Goal: Information Seeking & Learning: Check status

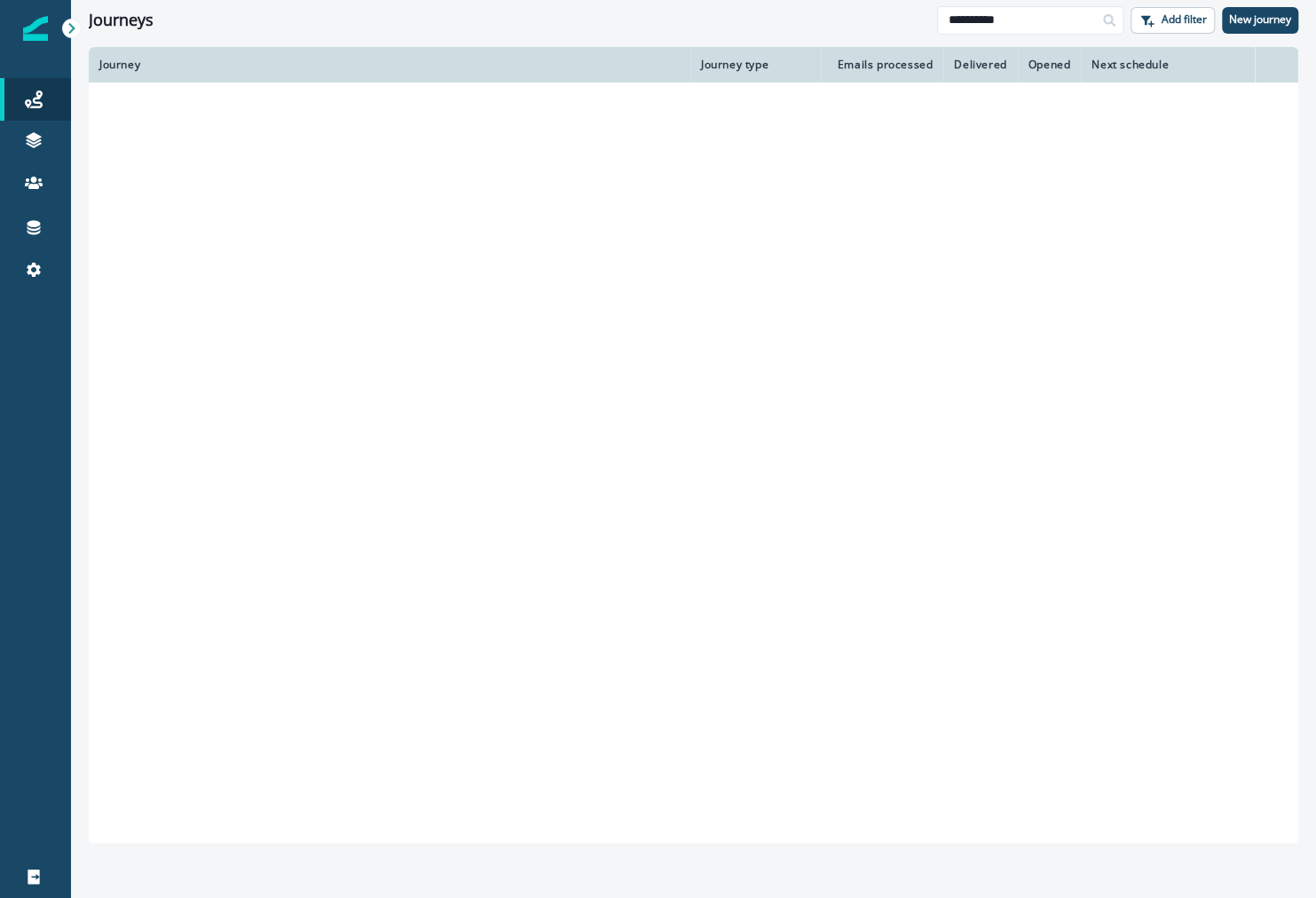
type input "**********"
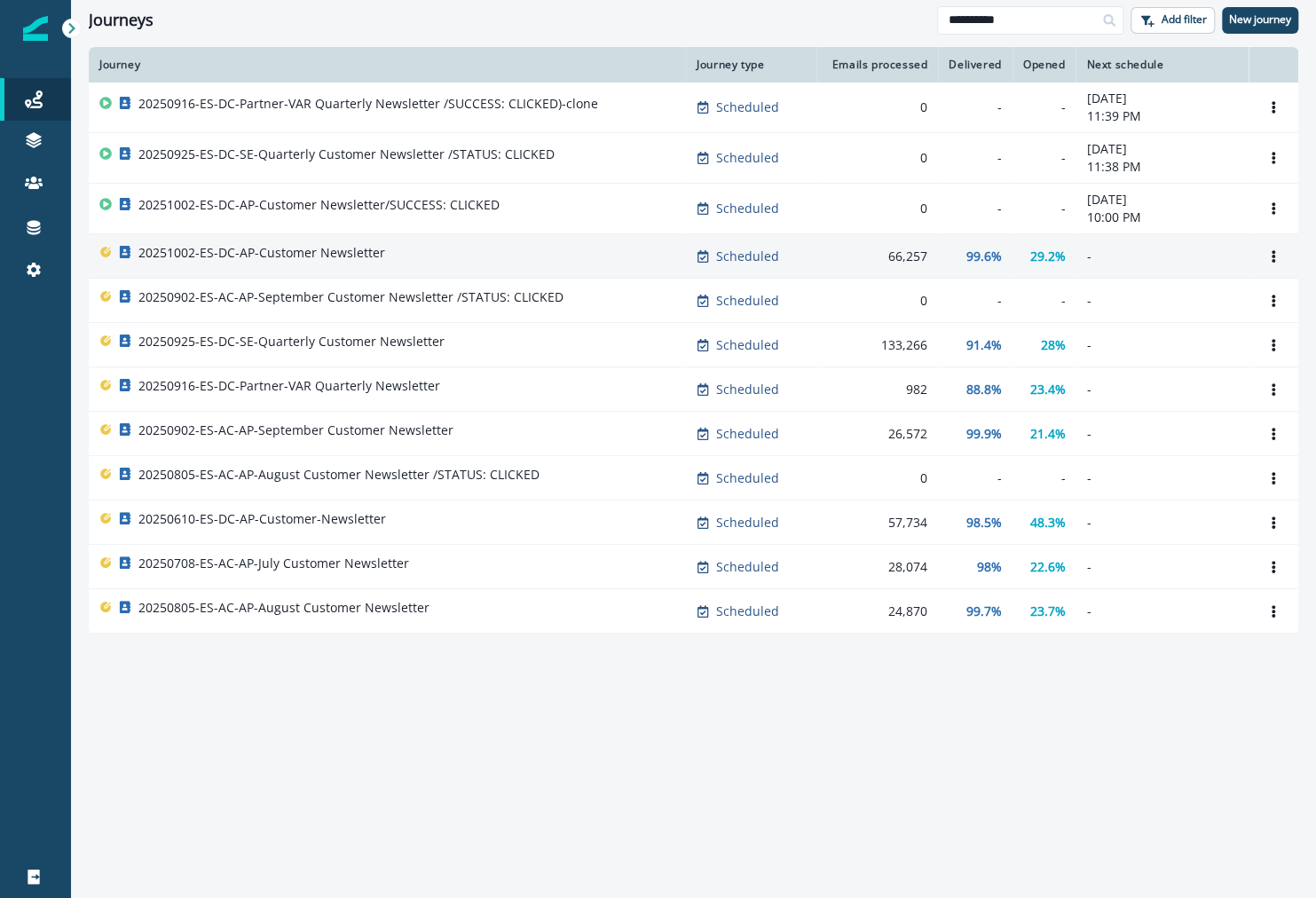
click at [476, 249] on div "20251002-ES-DC-AP-Customer Newsletter" at bounding box center [387, 256] width 576 height 25
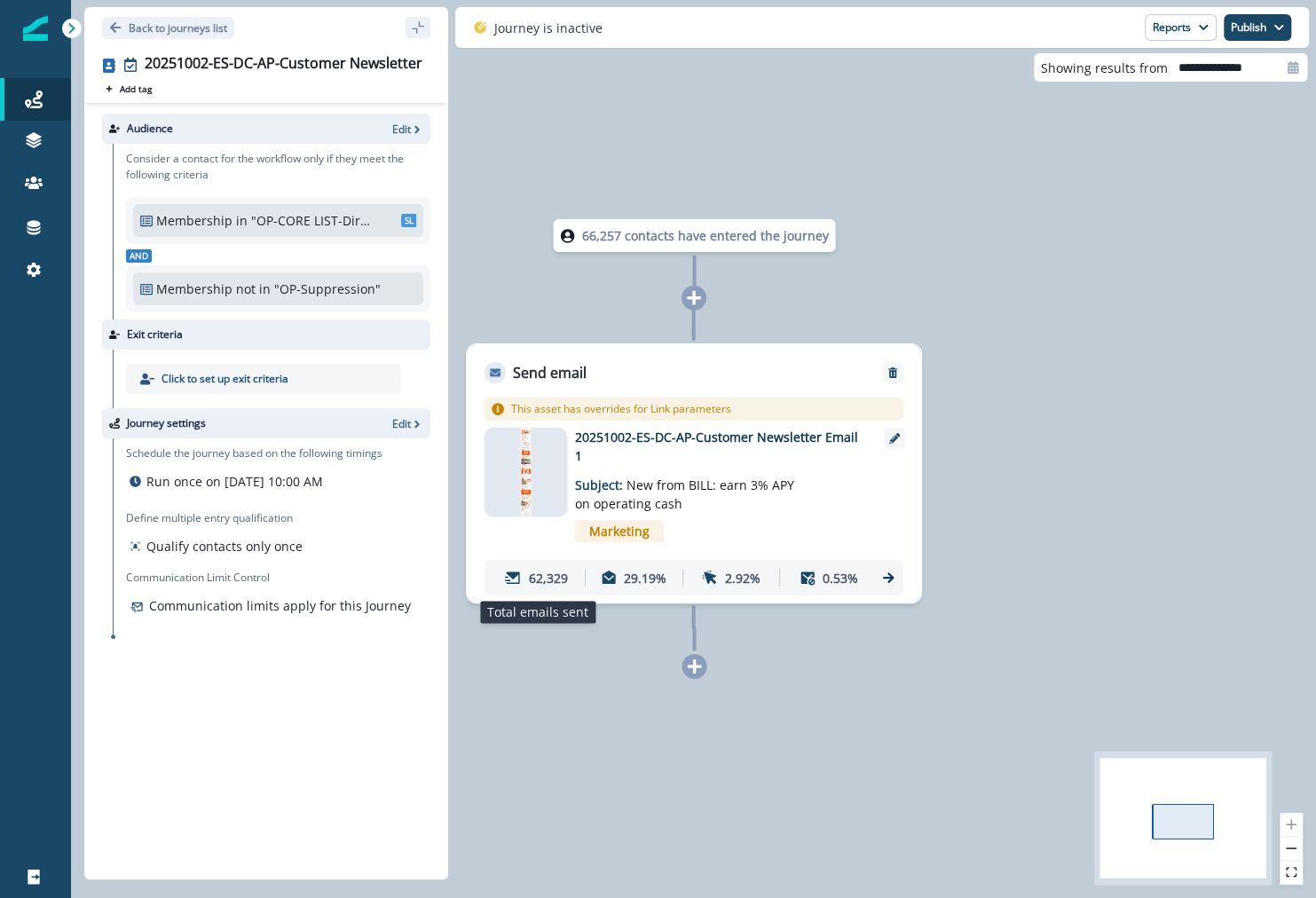
click at [546, 577] on p "62,329" at bounding box center [547, 578] width 39 height 19
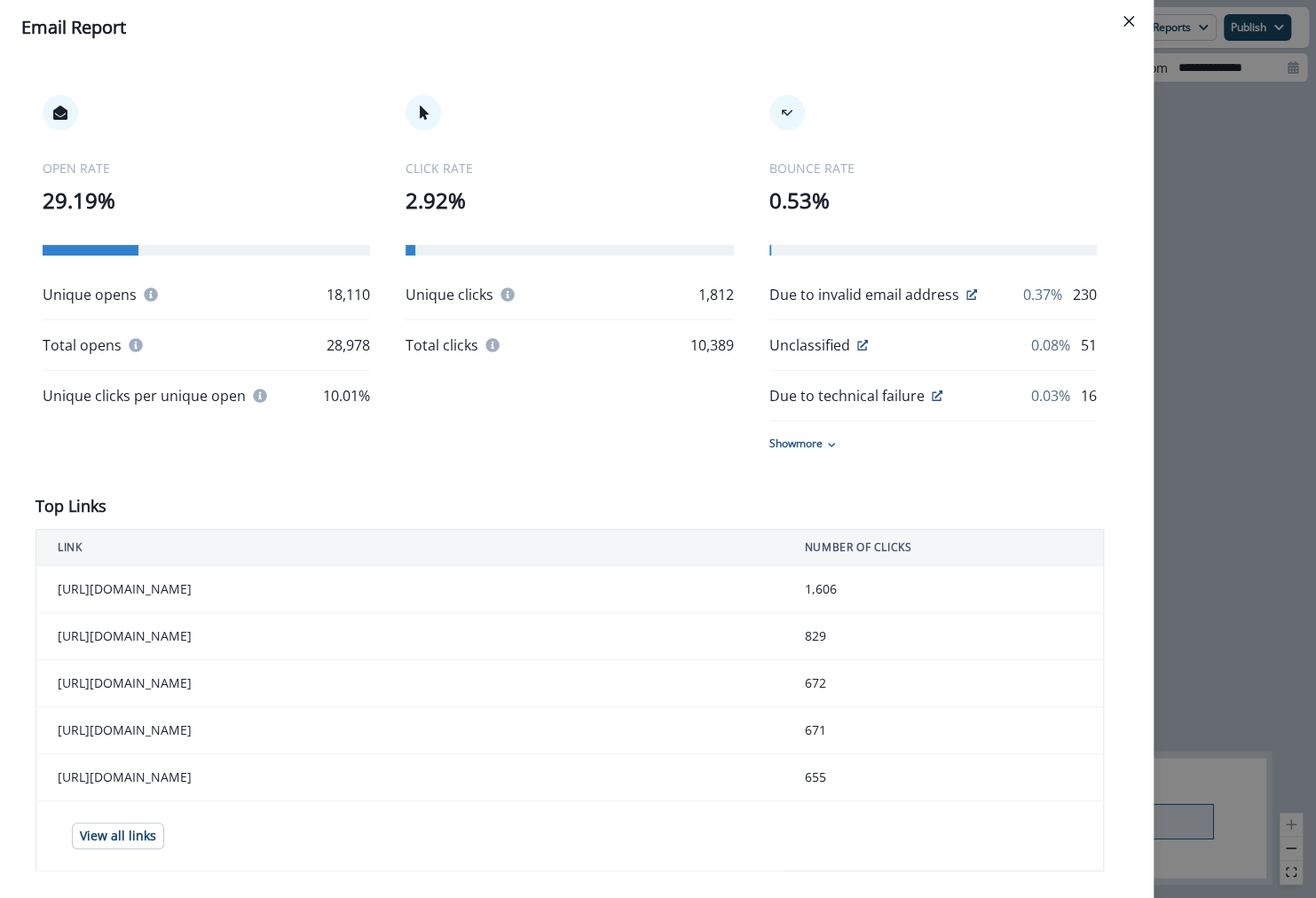
scroll to position [252, 0]
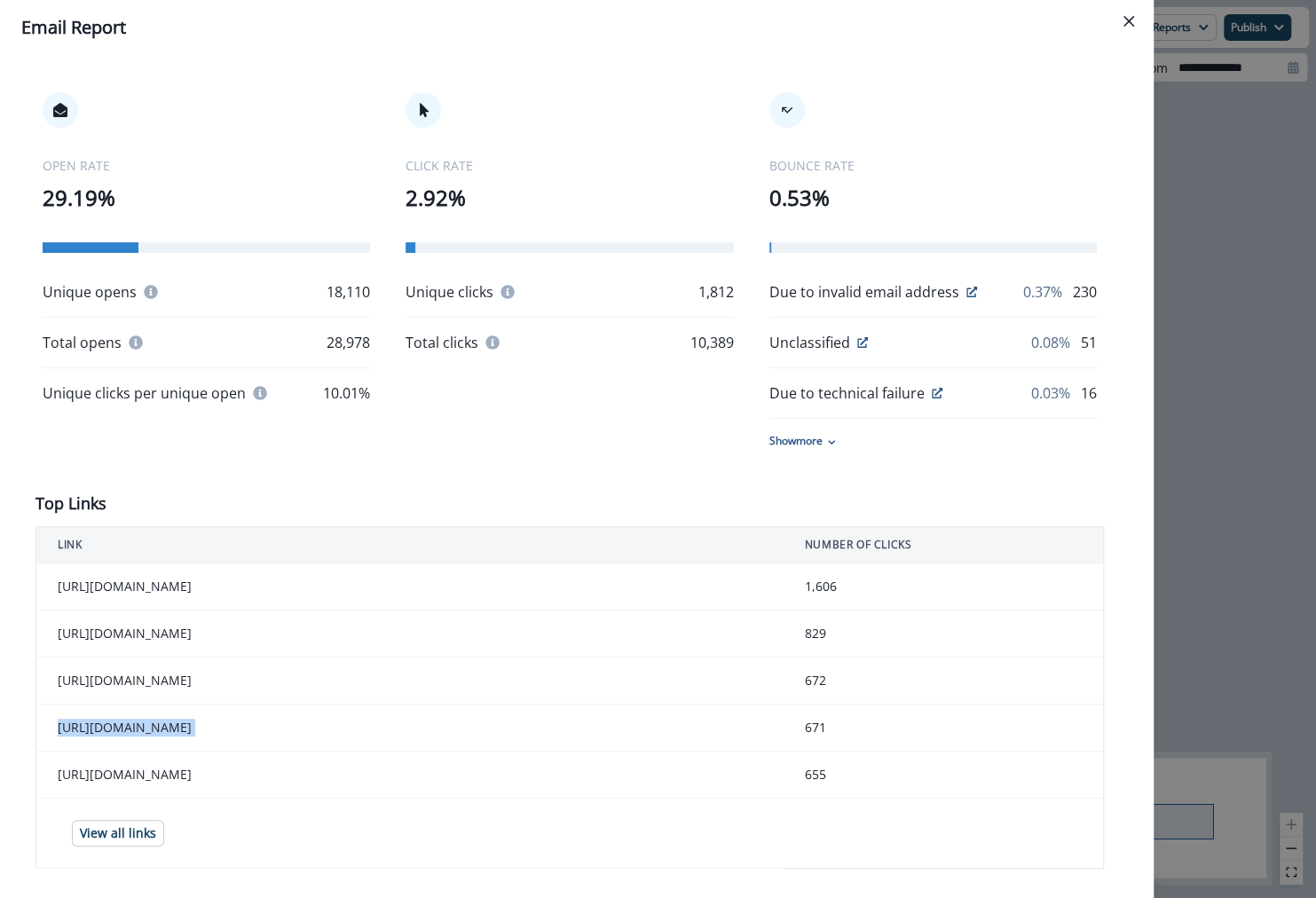
drag, startPoint x: 1011, startPoint y: 709, endPoint x: 1010, endPoint y: 692, distance: 17.0
click at [1011, 693] on tbody "[URL][DOMAIN_NAME] 1,606 [URL][DOMAIN_NAME] 829 [URL][DOMAIN_NAME] 672 [URL][DO…" at bounding box center [569, 717] width 1067 height 306
click at [1045, 634] on td "829" at bounding box center [943, 634] width 320 height 47
